Goal: Task Accomplishment & Management: Use online tool/utility

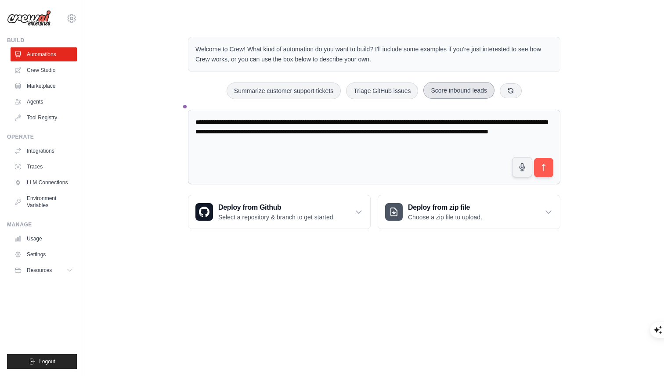
click at [467, 92] on button "Score inbound leads" at bounding box center [458, 90] width 71 height 17
click at [505, 90] on button at bounding box center [511, 90] width 22 height 15
click at [509, 91] on button at bounding box center [515, 90] width 22 height 15
click at [509, 91] on button at bounding box center [518, 90] width 22 height 15
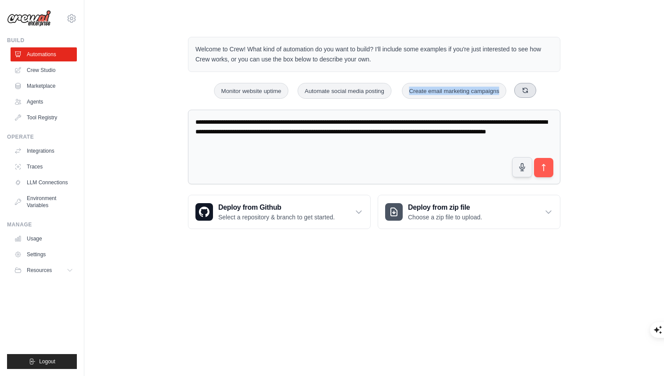
click at [509, 91] on div "Monitor website uptime Automate social media posting Create email marketing cam…" at bounding box center [374, 91] width 372 height 17
click at [521, 89] on button at bounding box center [525, 90] width 22 height 15
click at [521, 89] on icon at bounding box center [521, 90] width 7 height 7
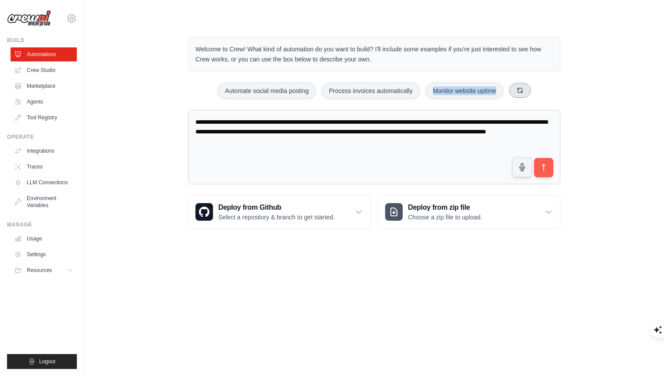
click at [521, 89] on icon at bounding box center [519, 90] width 5 height 5
click at [521, 89] on button at bounding box center [520, 90] width 22 height 15
click at [521, 89] on button at bounding box center [515, 90] width 22 height 15
click at [521, 89] on div "Automate social media posting Create email marketing campaigns Process invoices…" at bounding box center [374, 91] width 372 height 17
click at [534, 89] on icon at bounding box center [535, 90] width 7 height 7
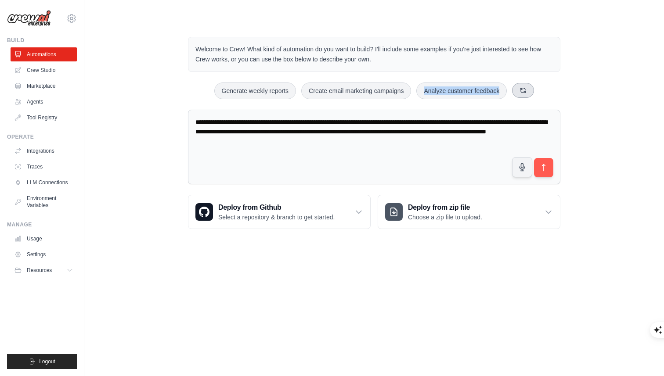
click at [534, 89] on div "Generate weekly reports Create email marketing campaigns Analyze customer feedb…" at bounding box center [374, 91] width 372 height 17
click at [527, 91] on button at bounding box center [523, 90] width 22 height 15
click at [263, 90] on button "Process invoices automatically" at bounding box center [251, 91] width 99 height 17
type textarea "**********"
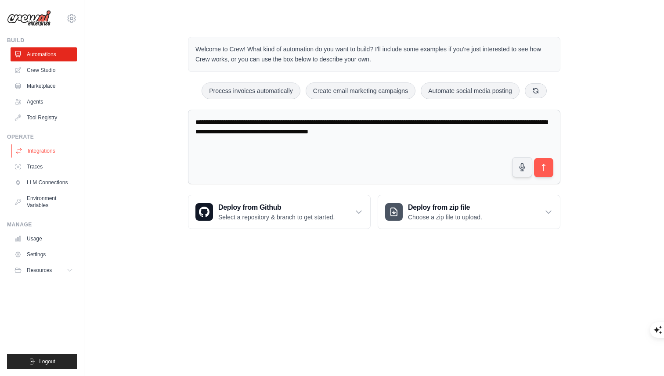
click at [53, 149] on link "Integrations" at bounding box center [44, 151] width 66 height 14
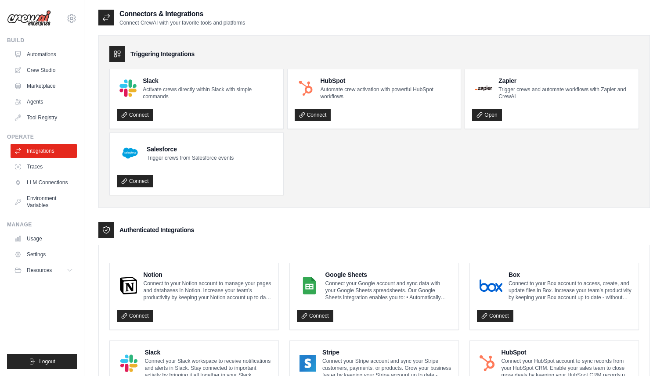
click at [38, 101] on link "Agents" at bounding box center [44, 102] width 66 height 14
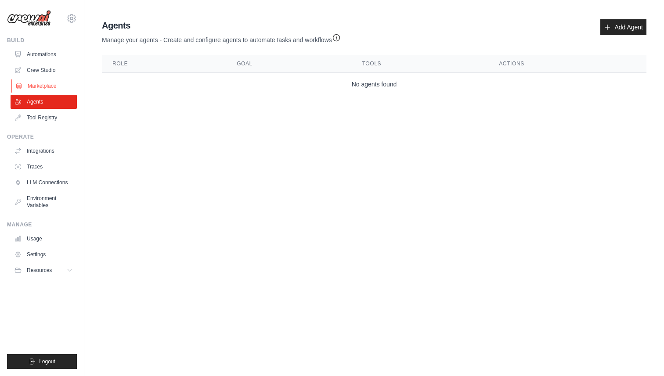
click at [39, 91] on link "Marketplace" at bounding box center [44, 86] width 66 height 14
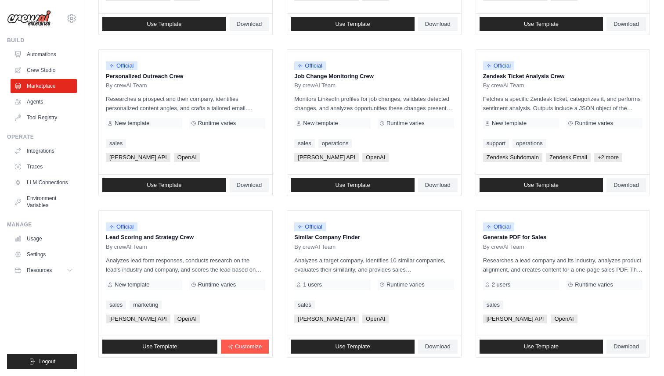
scroll to position [437, 0]
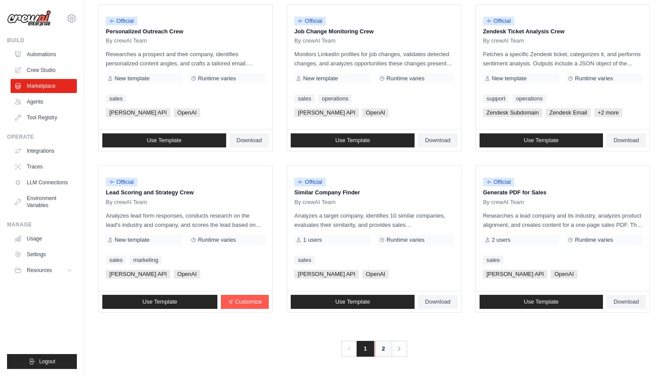
click at [383, 353] on link "2" at bounding box center [383, 349] width 18 height 16
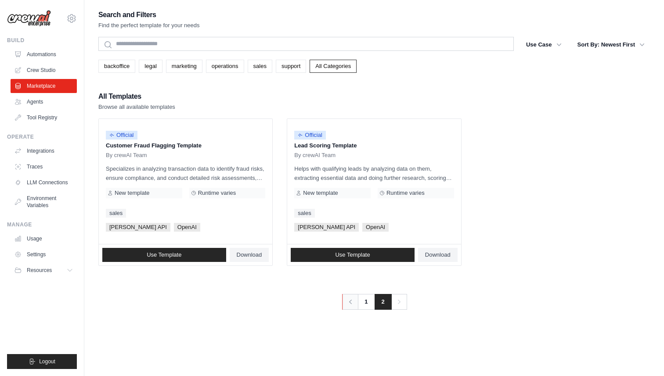
click at [346, 305] on icon "Pagination" at bounding box center [350, 302] width 9 height 9
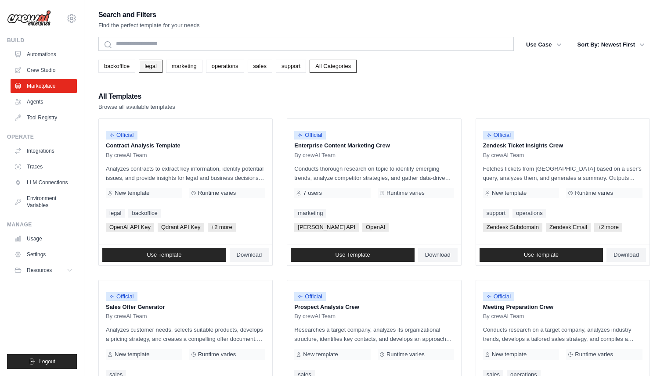
click at [150, 68] on link "legal" at bounding box center [150, 66] width 23 height 13
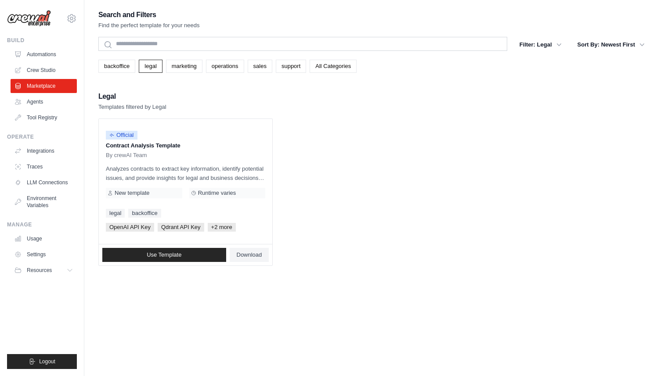
click at [193, 67] on link "marketing" at bounding box center [184, 66] width 36 height 13
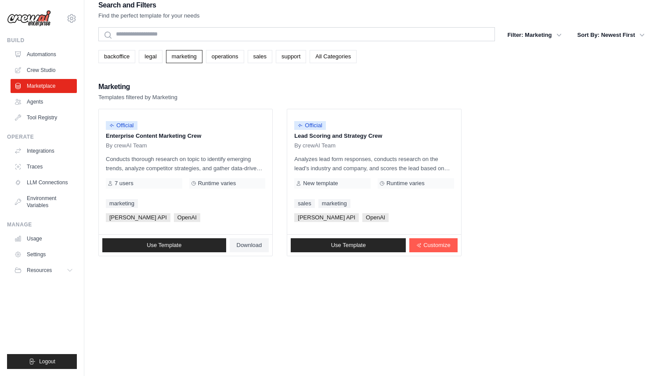
scroll to position [14, 0]
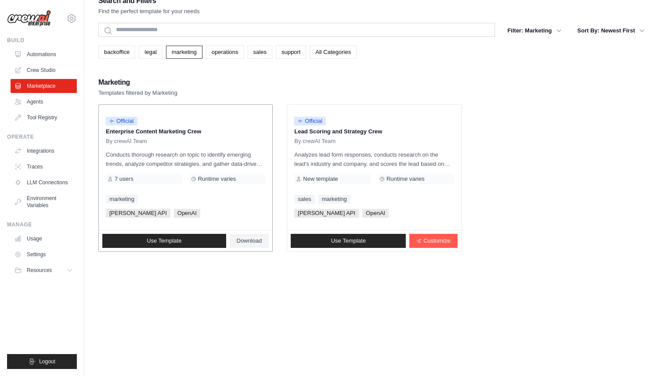
click at [209, 198] on div "marketing" at bounding box center [185, 199] width 159 height 9
click at [178, 244] on span "Use Template" at bounding box center [164, 241] width 35 height 7
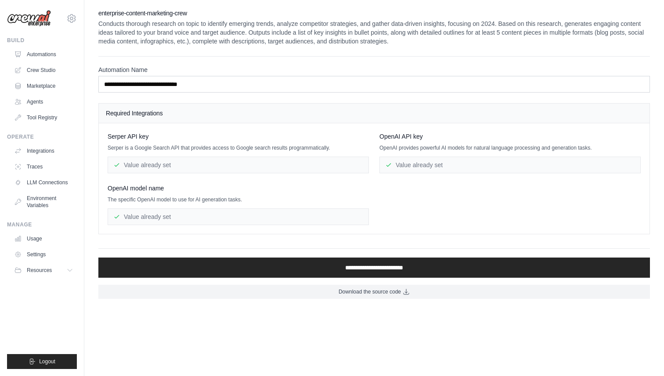
click at [24, 23] on img at bounding box center [29, 18] width 44 height 17
click at [24, 17] on img at bounding box center [29, 18] width 44 height 17
click at [33, 56] on link "Automations" at bounding box center [44, 54] width 66 height 14
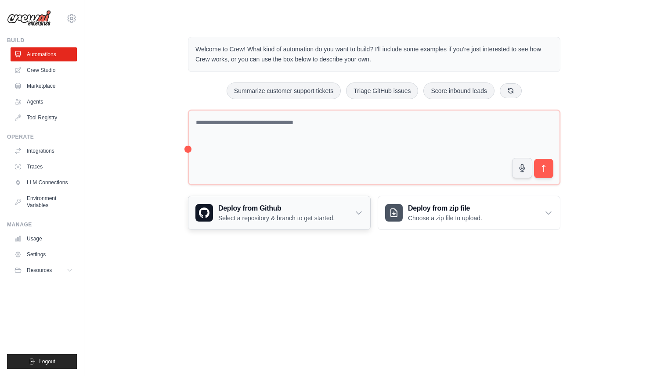
click at [358, 215] on icon at bounding box center [358, 213] width 9 height 9
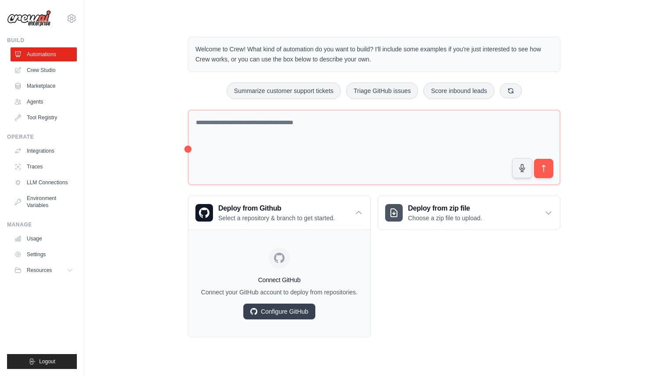
drag, startPoint x: 186, startPoint y: 149, endPoint x: 158, endPoint y: 150, distance: 27.7
click at [158, 150] on div "Welcome to Crew! What kind of automation do you want to build? I'll include som…" at bounding box center [373, 187] width 551 height 329
click at [185, 148] on div "Welcome to Crew! What kind of automation do you want to build? I'll include som…" at bounding box center [373, 187] width 393 height 329
click at [166, 158] on div "Welcome to Crew! What kind of automation do you want to build? I'll include som…" at bounding box center [373, 187] width 551 height 329
click at [356, 218] on div "Deploy from Github Select a repository & branch to get started." at bounding box center [279, 212] width 182 height 33
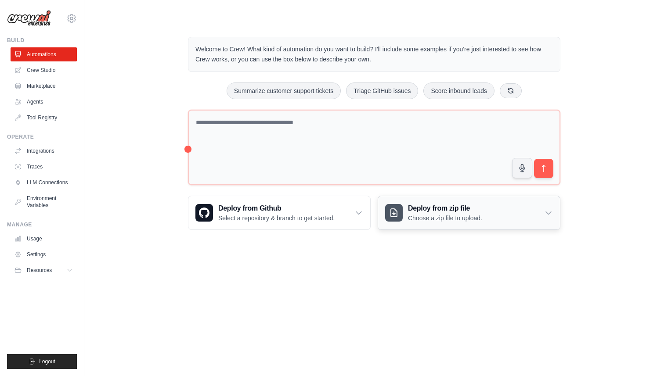
click at [546, 209] on icon at bounding box center [548, 213] width 9 height 9
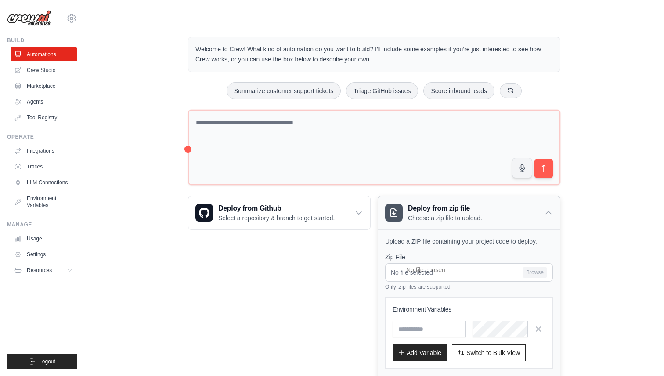
click at [547, 211] on icon at bounding box center [548, 213] width 9 height 9
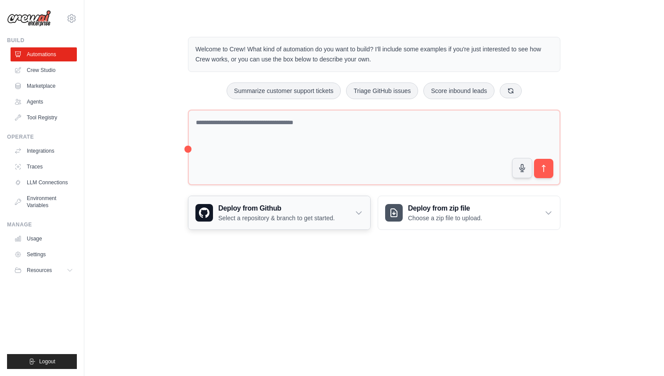
click at [353, 223] on div "Deploy from Github Select a repository & branch to get started." at bounding box center [279, 212] width 182 height 33
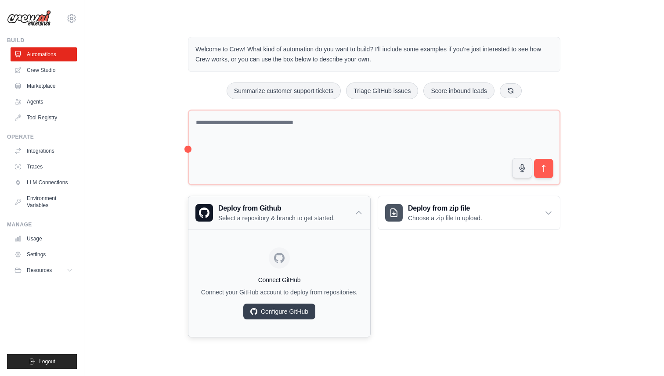
click at [353, 223] on div "Deploy from Github Select a repository & branch to get started." at bounding box center [279, 212] width 182 height 33
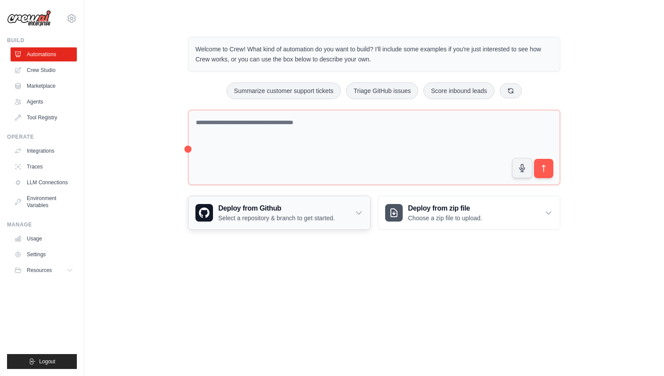
click at [353, 223] on div "Deploy from Github Select a repository & branch to get started." at bounding box center [279, 212] width 182 height 33
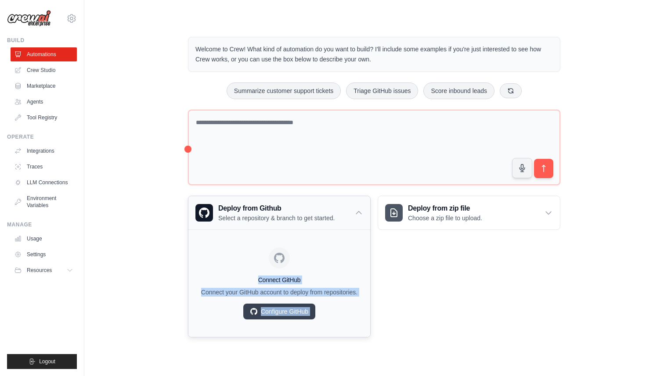
click at [353, 223] on div "Deploy from Github Select a repository & branch to get started." at bounding box center [279, 212] width 182 height 33
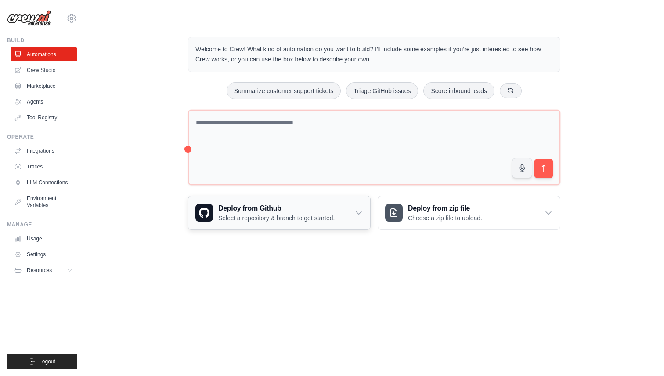
click at [353, 223] on div "Deploy from Github Select a repository & branch to get started." at bounding box center [279, 212] width 182 height 33
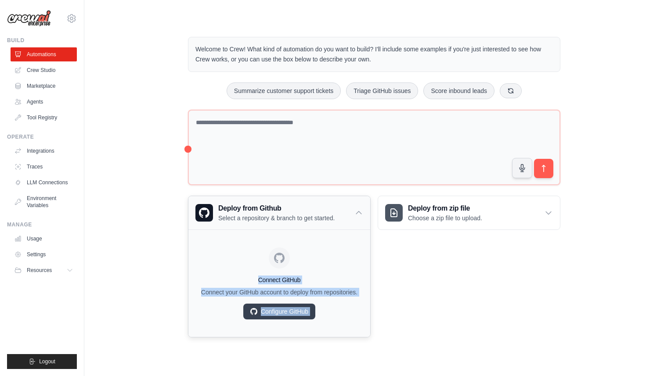
click at [353, 223] on div "Deploy from Github Select a repository & branch to get started." at bounding box center [279, 212] width 182 height 33
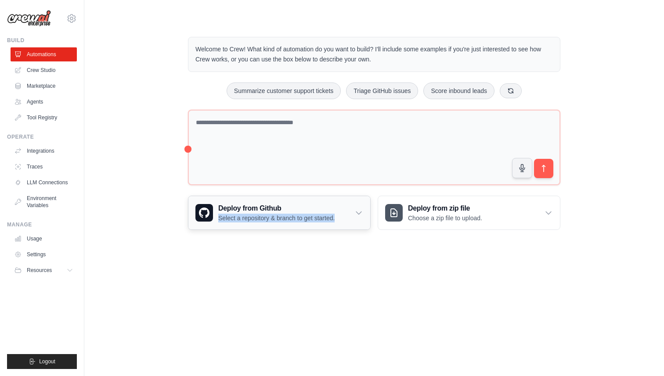
click at [353, 223] on div "Deploy from Github Select a repository & branch to get started." at bounding box center [279, 212] width 182 height 33
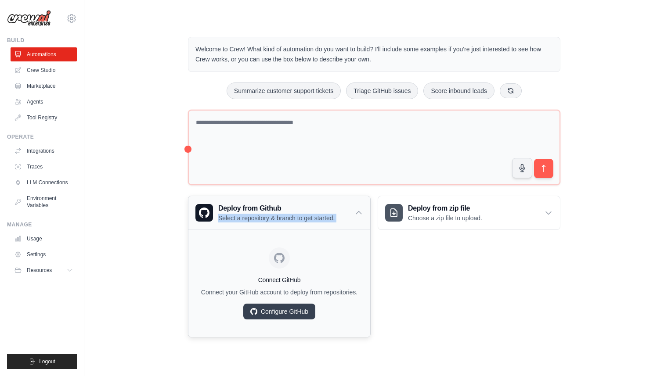
click at [353, 223] on div "Deploy from Github Select a repository & branch to get started." at bounding box center [279, 212] width 182 height 33
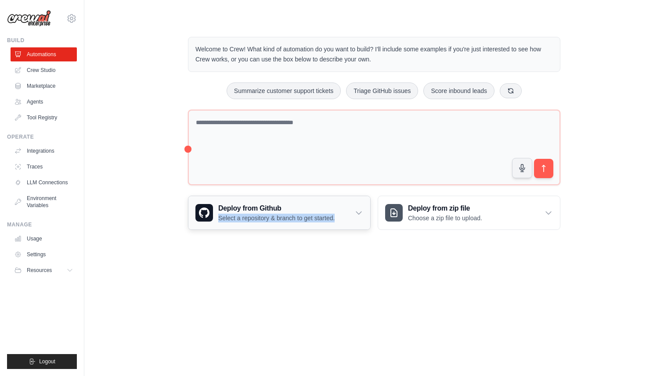
click at [353, 223] on div "Deploy from Github Select a repository & branch to get started." at bounding box center [279, 212] width 182 height 33
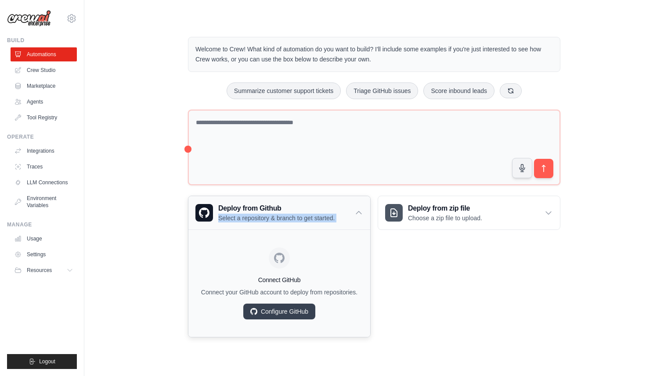
click at [353, 223] on div "Deploy from Github Select a repository & branch to get started." at bounding box center [279, 212] width 182 height 33
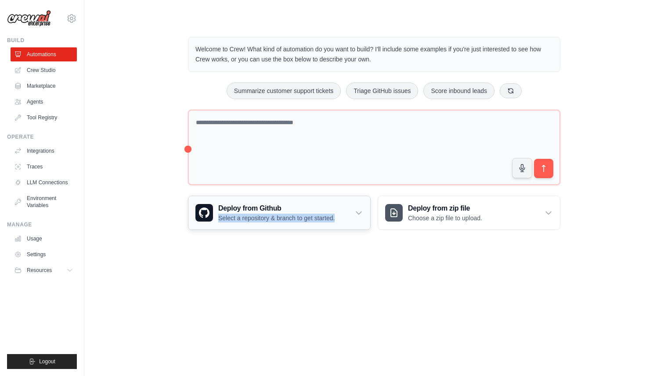
click at [353, 223] on div "Deploy from Github Select a repository & branch to get started." at bounding box center [279, 212] width 182 height 33
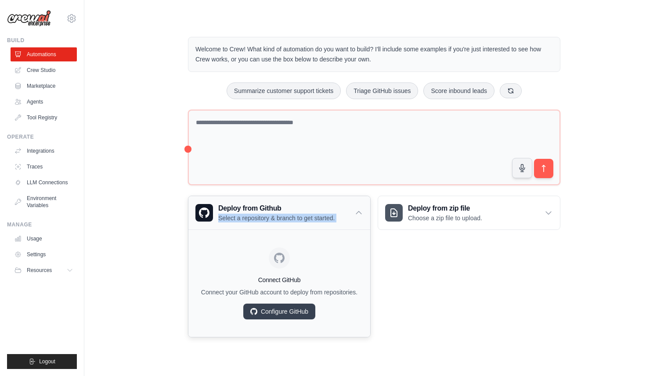
click at [353, 223] on div "Deploy from Github Select a repository & branch to get started." at bounding box center [279, 212] width 182 height 33
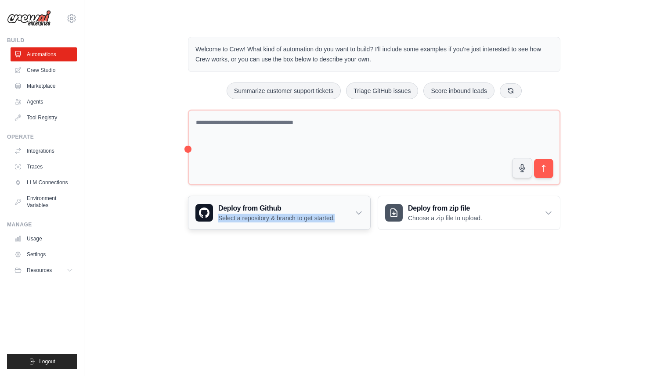
click at [353, 223] on div "Deploy from Github Select a repository & branch to get started." at bounding box center [279, 212] width 182 height 33
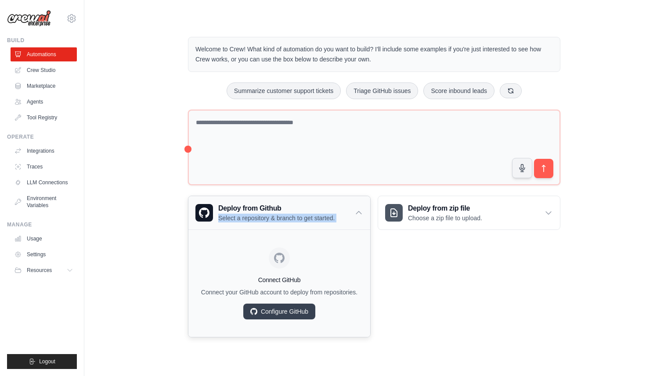
click at [353, 223] on div "Deploy from Github Select a repository & branch to get started." at bounding box center [279, 212] width 182 height 33
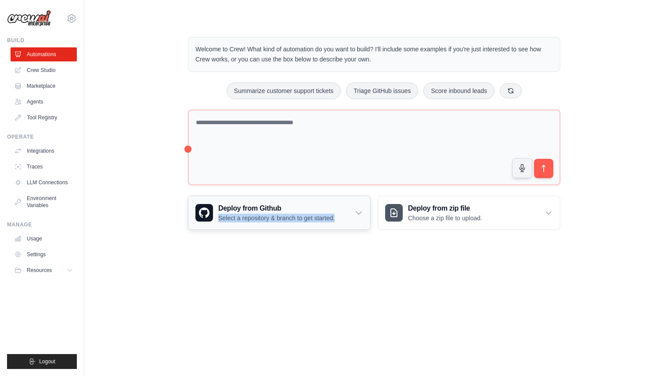
click at [353, 223] on div "Deploy from Github Select a repository & branch to get started." at bounding box center [279, 212] width 182 height 33
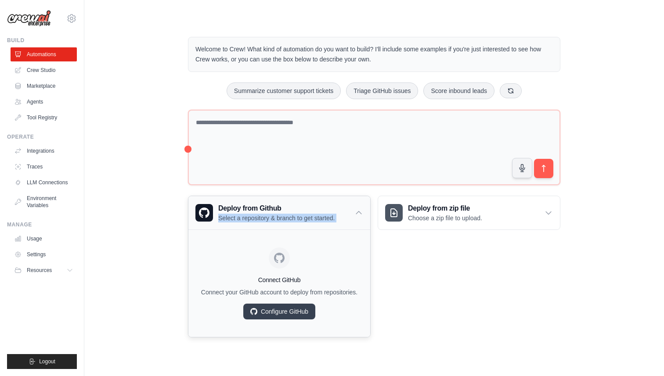
click at [353, 223] on div "Deploy from Github Select a repository & branch to get started." at bounding box center [279, 212] width 182 height 33
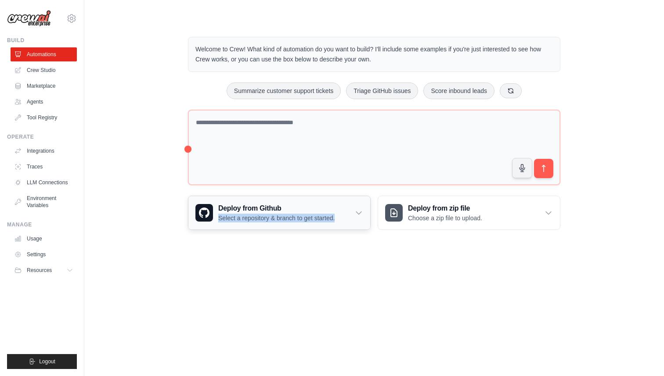
click at [353, 223] on div "Deploy from Github Select a repository & branch to get started." at bounding box center [279, 212] width 182 height 33
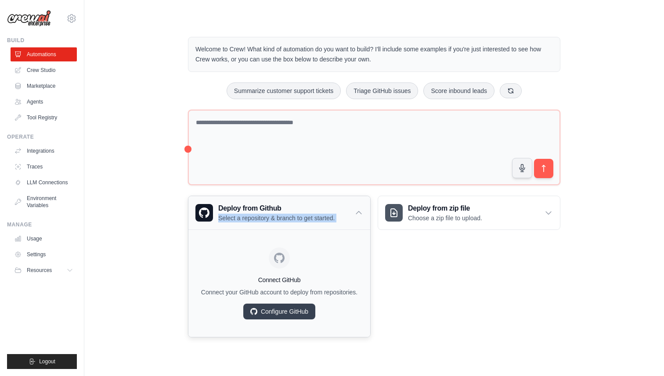
click at [353, 223] on div "Deploy from Github Select a repository & branch to get started." at bounding box center [279, 212] width 182 height 33
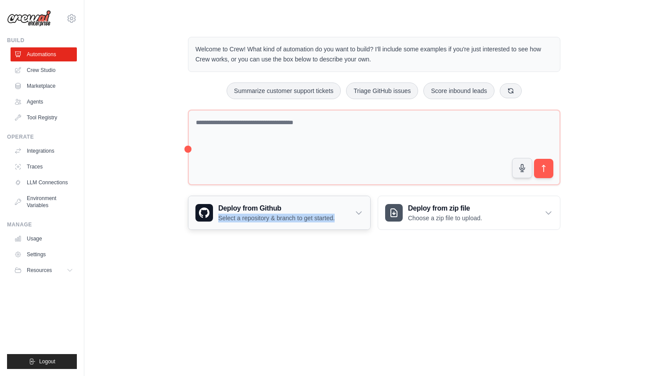
click at [353, 223] on div "Deploy from Github Select a repository & branch to get started." at bounding box center [279, 212] width 182 height 33
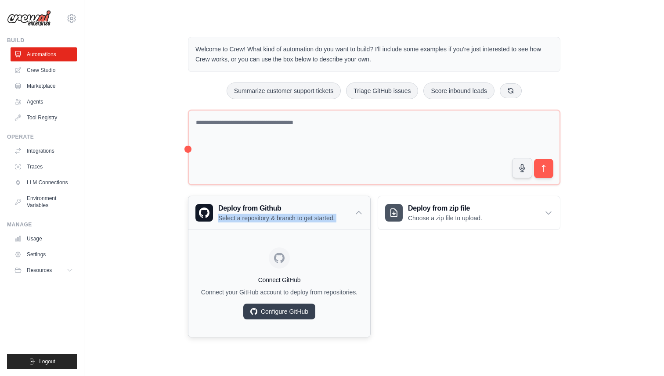
click at [353, 223] on div "Deploy from Github Select a repository & branch to get started." at bounding box center [279, 212] width 182 height 33
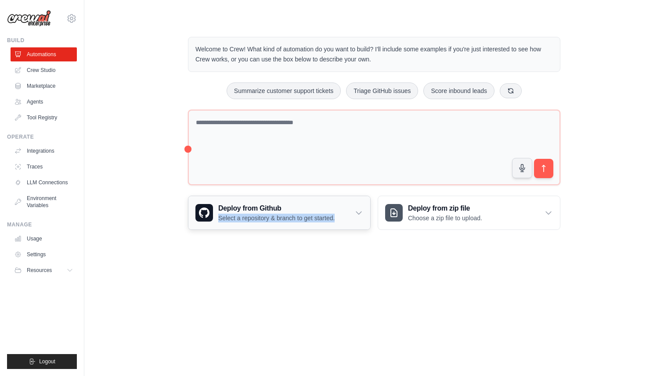
click at [353, 223] on div "Deploy from Github Select a repository & branch to get started." at bounding box center [279, 212] width 182 height 33
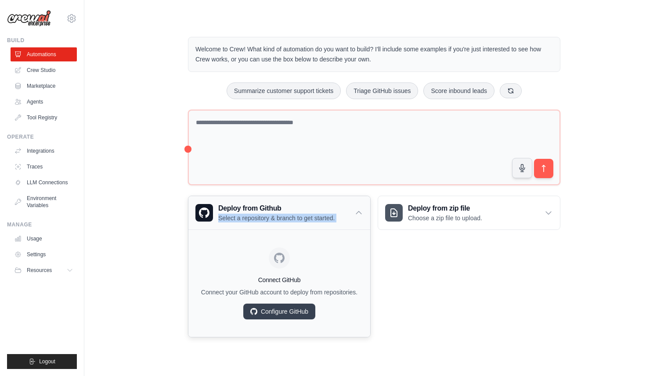
click at [353, 223] on div "Deploy from Github Select a repository & branch to get started." at bounding box center [279, 212] width 182 height 33
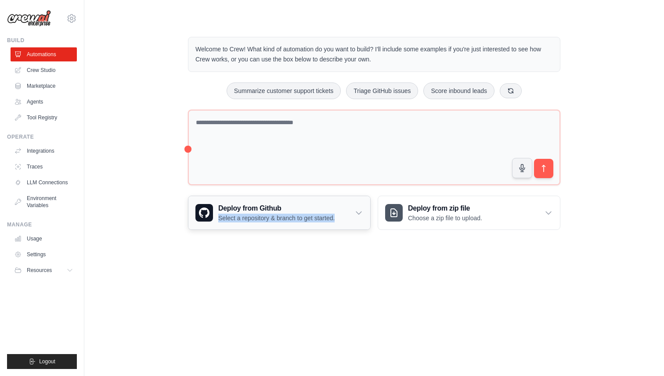
click at [353, 223] on div "Deploy from Github Select a repository & branch to get started." at bounding box center [279, 212] width 182 height 33
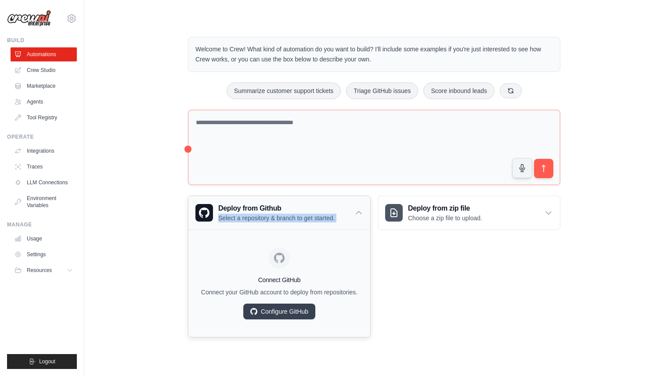
click at [353, 223] on div "Deploy from Github Select a repository & branch to get started." at bounding box center [279, 212] width 182 height 33
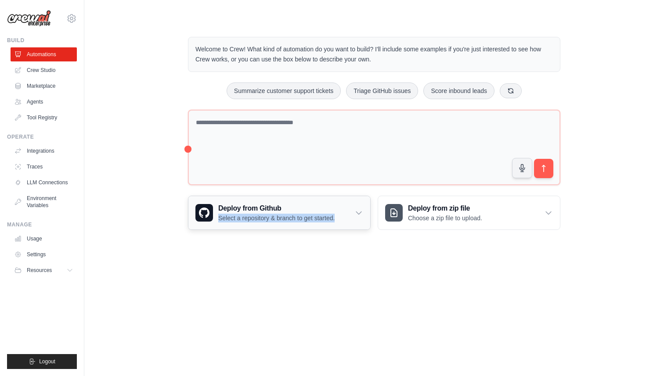
click at [353, 223] on div "Deploy from Github Select a repository & branch to get started." at bounding box center [279, 212] width 182 height 33
click at [547, 216] on icon at bounding box center [548, 213] width 9 height 9
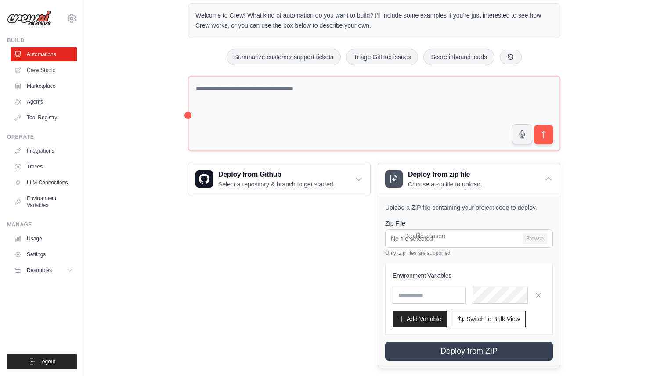
scroll to position [48, 0]
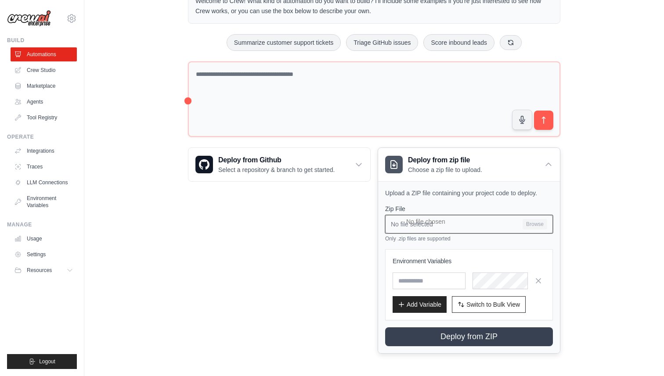
click at [421, 229] on input "No file selected Browse" at bounding box center [469, 224] width 168 height 18
click at [551, 160] on icon at bounding box center [548, 164] width 9 height 9
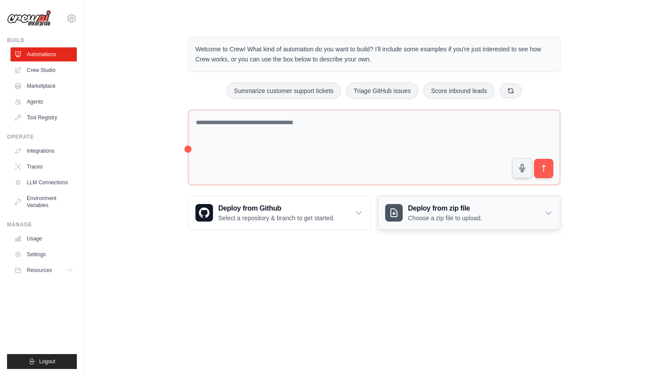
scroll to position [0, 0]
click at [523, 167] on icon "button" at bounding box center [522, 167] width 9 height 9
click at [46, 103] on link "Agents" at bounding box center [44, 102] width 66 height 14
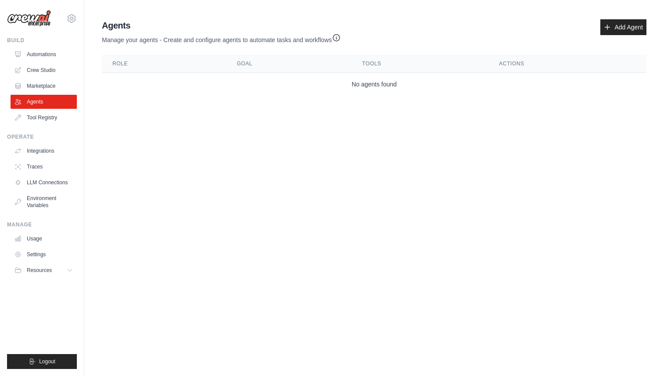
click at [42, 85] on link "Marketplace" at bounding box center [44, 86] width 66 height 14
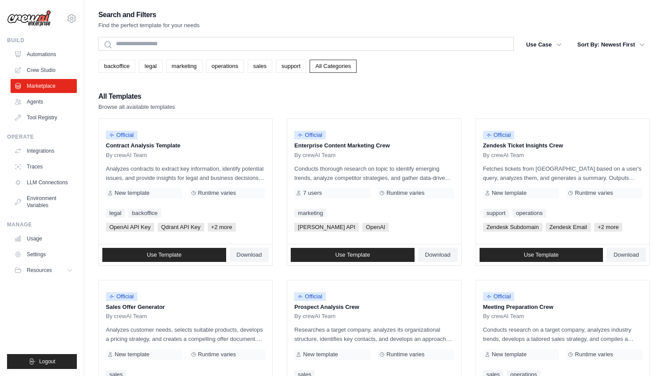
click at [38, 69] on link "Crew Studio" at bounding box center [44, 70] width 66 height 14
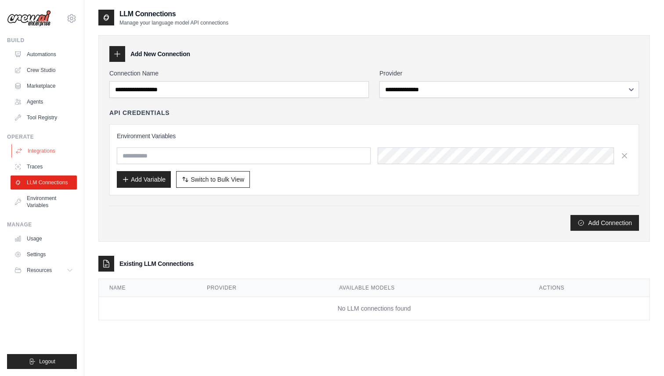
click at [35, 156] on link "Integrations" at bounding box center [44, 151] width 66 height 14
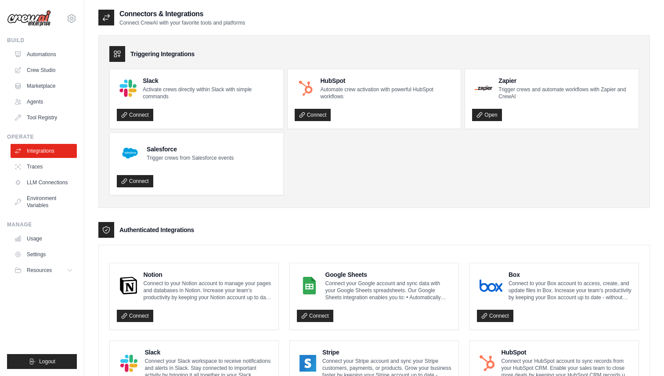
click at [37, 170] on link "Traces" at bounding box center [44, 167] width 66 height 14
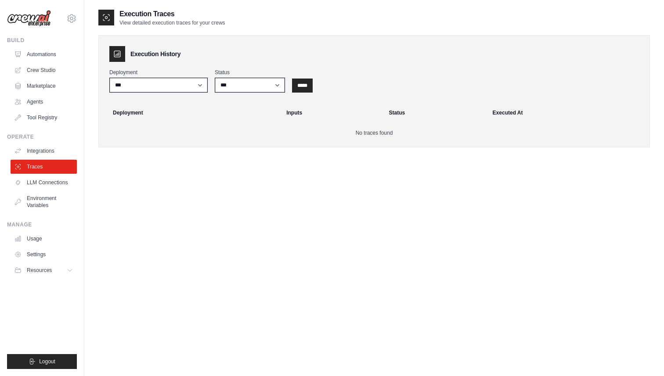
click at [163, 76] on div "Deployment ***" at bounding box center [158, 81] width 98 height 24
click at [165, 80] on select "***" at bounding box center [158, 85] width 98 height 15
click at [234, 87] on select "*** ********* ******* *****" at bounding box center [250, 85] width 70 height 15
select select "*********"
click at [266, 93] on div "Execution History Deployment *** Status *** ********* ******* ***** ***** Deplo…" at bounding box center [373, 91] width 551 height 112
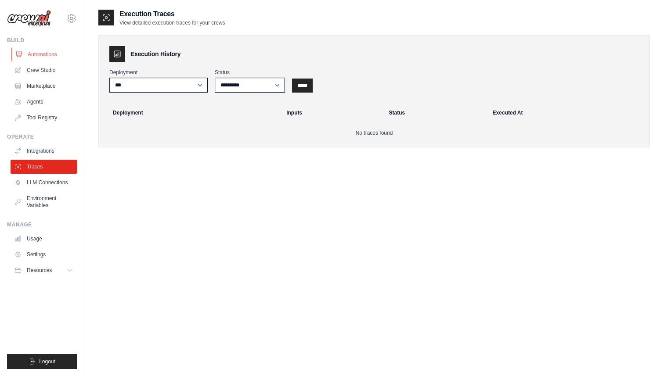
click at [35, 56] on link "Automations" at bounding box center [44, 54] width 66 height 14
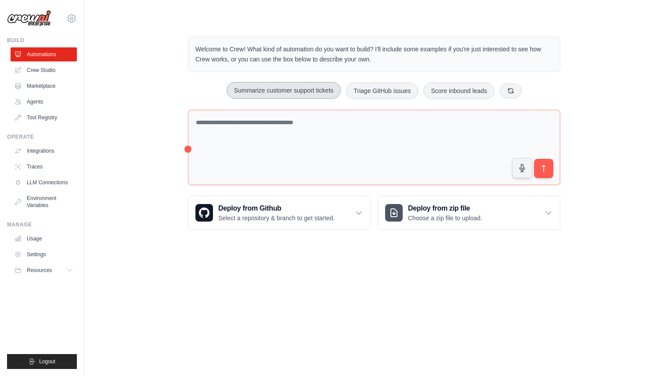
click at [281, 86] on button "Summarize customer support tickets" at bounding box center [284, 90] width 114 height 17
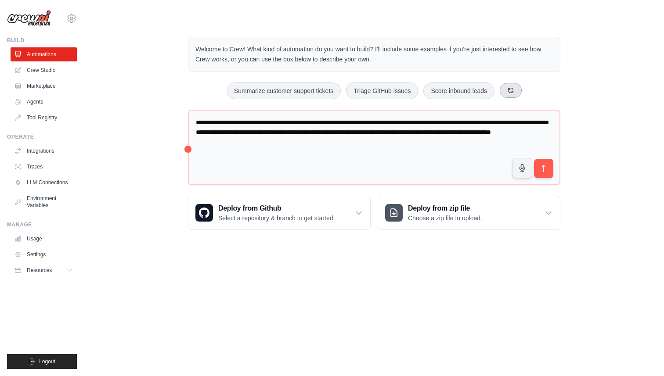
click at [514, 90] on icon at bounding box center [510, 90] width 7 height 7
click at [464, 90] on button "Generate weekly reports" at bounding box center [460, 91] width 82 height 17
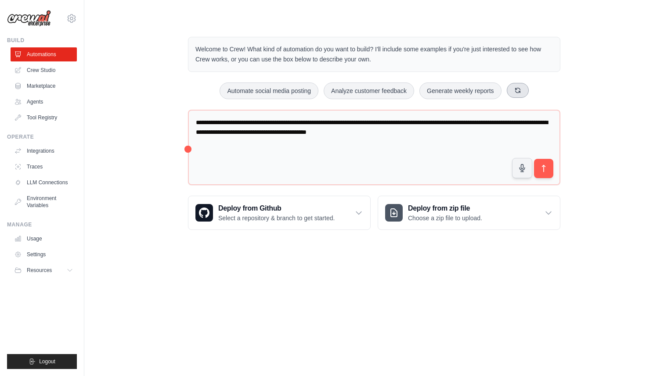
click at [515, 87] on icon at bounding box center [517, 90] width 7 height 7
click at [448, 92] on button "Automate social media posting" at bounding box center [460, 91] width 99 height 17
click at [522, 90] on icon at bounding box center [525, 90] width 7 height 7
click at [368, 94] on button "Process invoices automatically" at bounding box center [364, 91] width 99 height 17
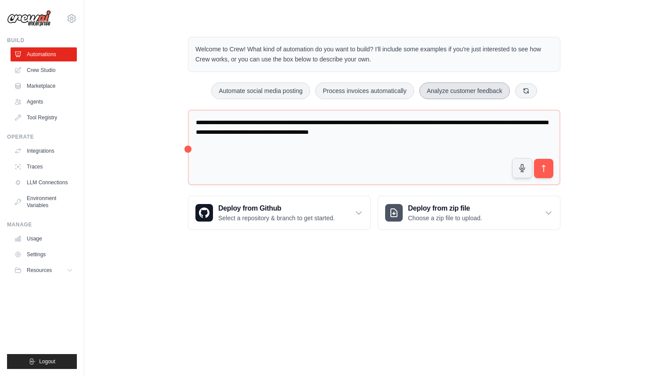
click at [462, 94] on button "Analyze customer feedback" at bounding box center [464, 91] width 90 height 17
click at [529, 90] on icon at bounding box center [525, 90] width 7 height 7
click at [390, 93] on button "Monitor website uptime" at bounding box center [356, 91] width 78 height 17
click at [468, 96] on button "Automate social media posting" at bounding box center [450, 91] width 99 height 17
click at [518, 91] on icon at bounding box center [515, 90] width 7 height 7
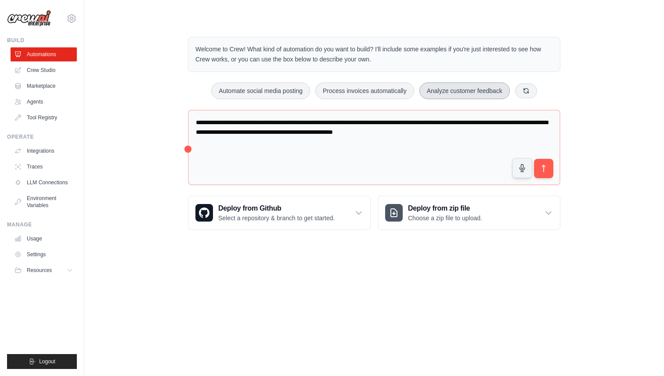
click at [468, 92] on button "Analyze customer feedback" at bounding box center [464, 91] width 90 height 17
click at [344, 87] on button "Process invoices automatically" at bounding box center [364, 91] width 99 height 17
click at [261, 91] on button "Automate social media posting" at bounding box center [260, 91] width 99 height 17
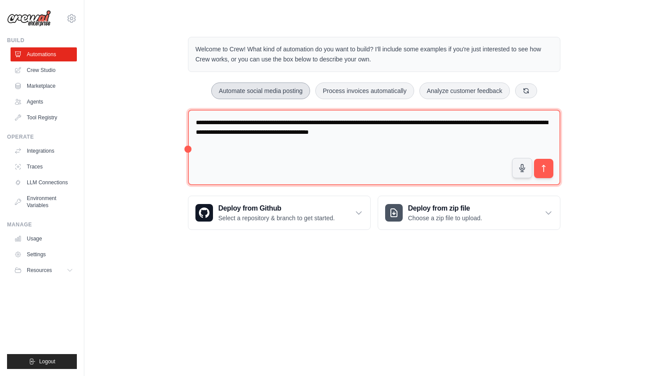
type textarea "**********"
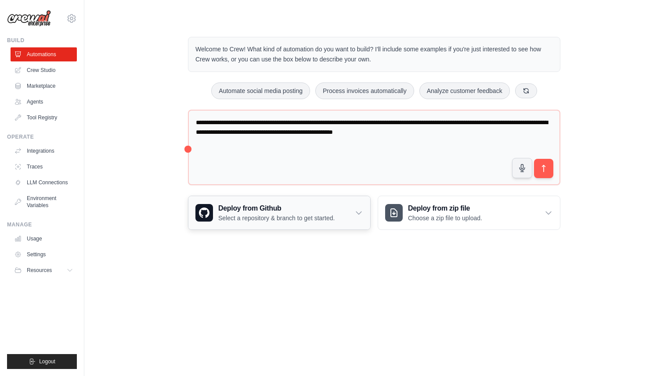
click at [353, 206] on div "Deploy from Github Select a repository & branch to get started." at bounding box center [279, 212] width 182 height 33
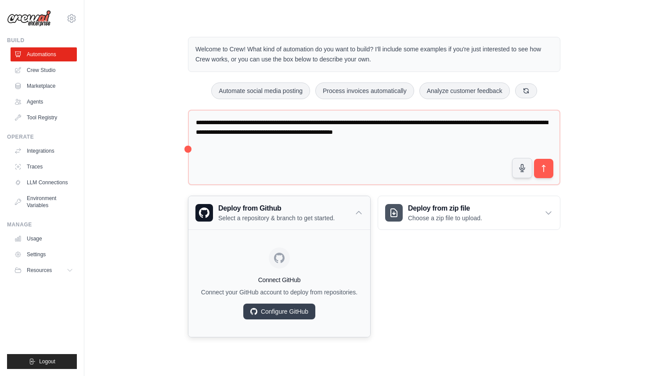
click at [353, 206] on div "Deploy from Github Select a repository & branch to get started." at bounding box center [279, 212] width 182 height 33
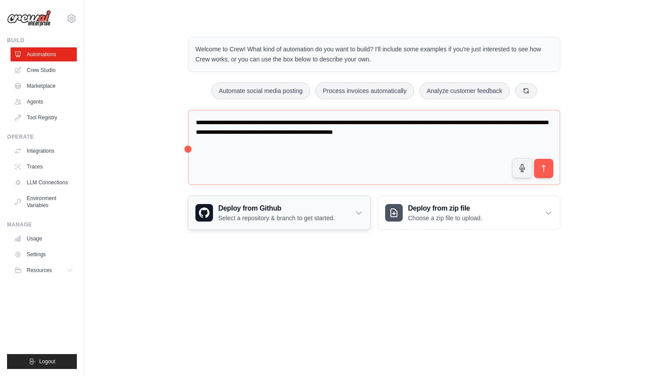
click at [353, 206] on div "Deploy from Github Select a repository & branch to get started." at bounding box center [279, 212] width 182 height 33
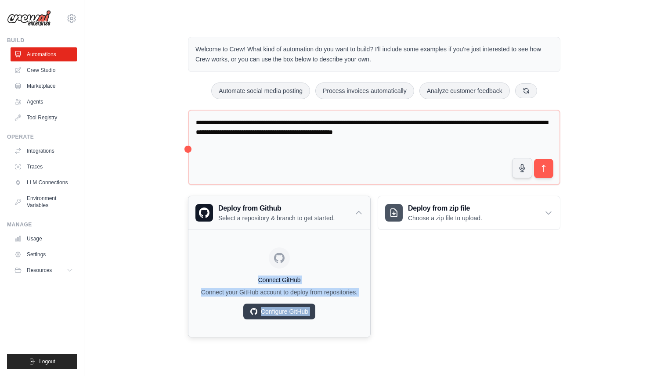
click at [353, 206] on div "Deploy from Github Select a repository & branch to get started." at bounding box center [279, 212] width 182 height 33
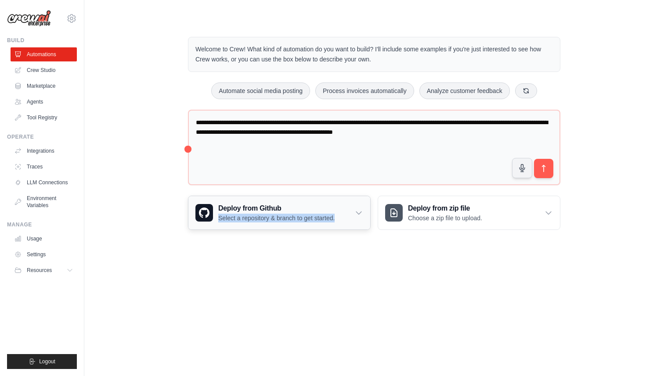
click at [353, 206] on div "Deploy from Github Select a repository & branch to get started." at bounding box center [279, 212] width 182 height 33
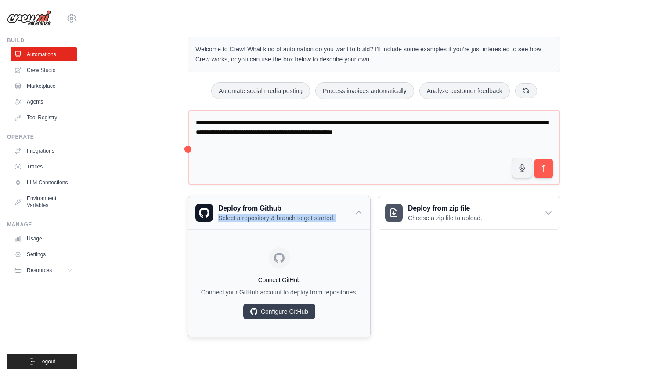
click at [353, 206] on div "Deploy from Github Select a repository & branch to get started." at bounding box center [279, 212] width 182 height 33
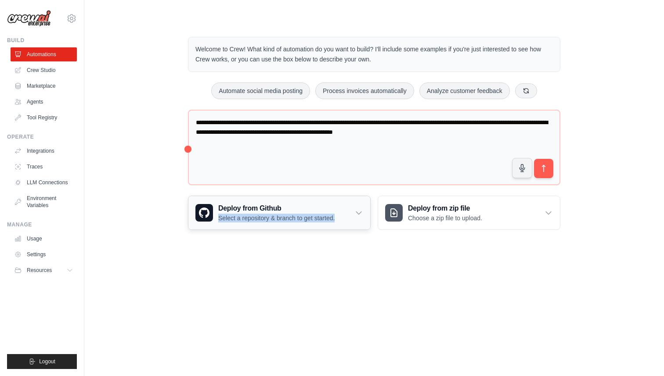
click at [353, 206] on div "Deploy from Github Select a repository & branch to get started." at bounding box center [279, 212] width 182 height 33
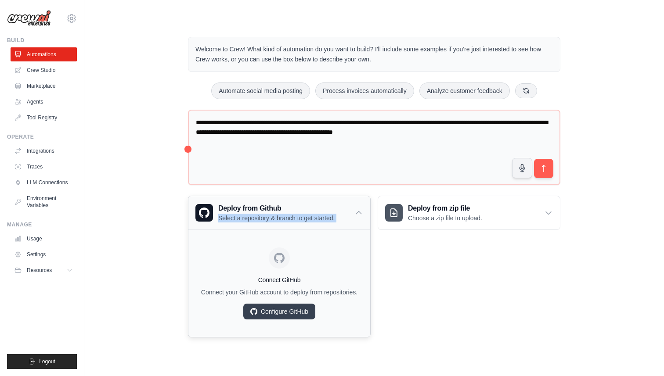
click at [363, 214] on icon at bounding box center [358, 213] width 9 height 9
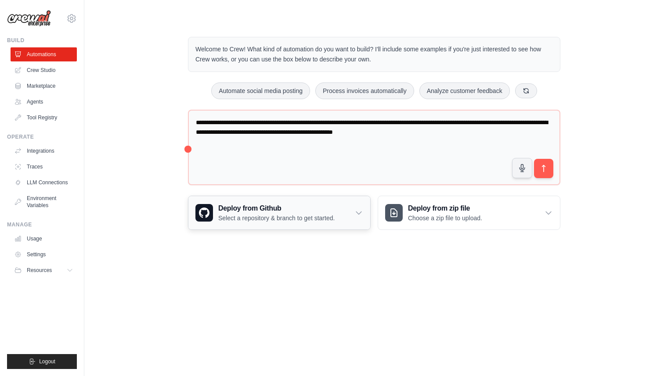
click at [363, 214] on icon at bounding box center [358, 213] width 9 height 9
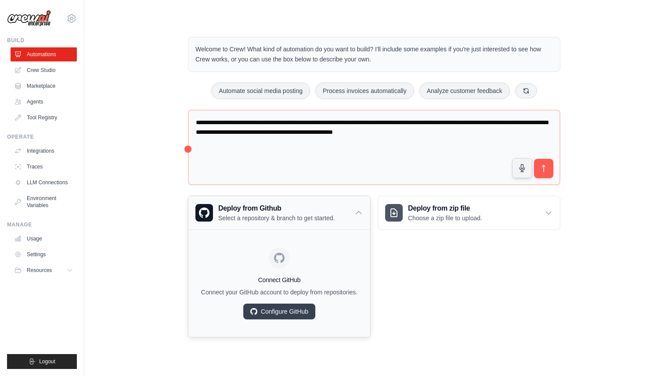
click at [363, 214] on icon at bounding box center [358, 213] width 9 height 9
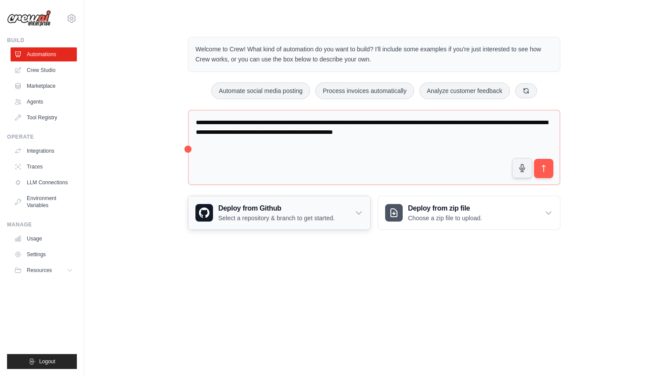
click at [363, 214] on icon at bounding box center [358, 213] width 9 height 9
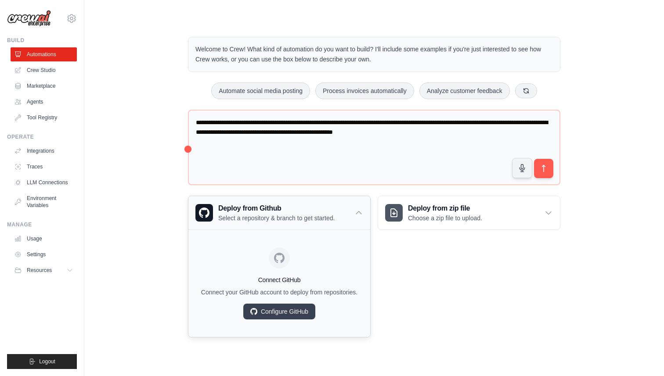
click at [363, 214] on icon at bounding box center [358, 213] width 9 height 9
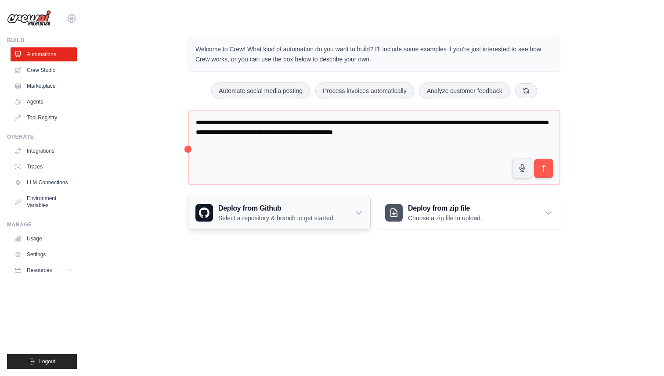
click at [364, 215] on div "Deploy from Github Select a repository & branch to get started." at bounding box center [279, 212] width 182 height 33
